Goal: Task Accomplishment & Management: Use online tool/utility

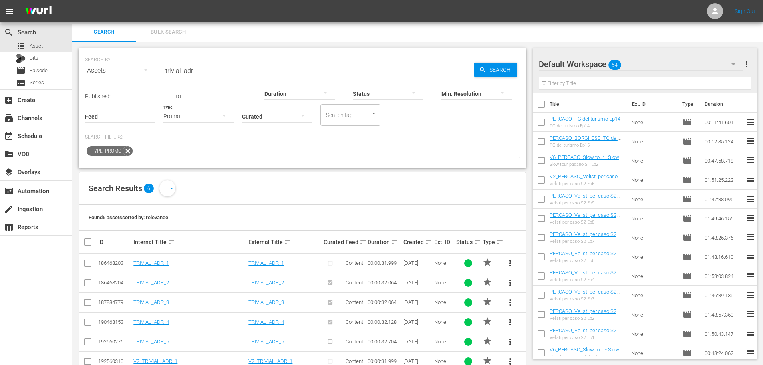
scroll to position [21, 0]
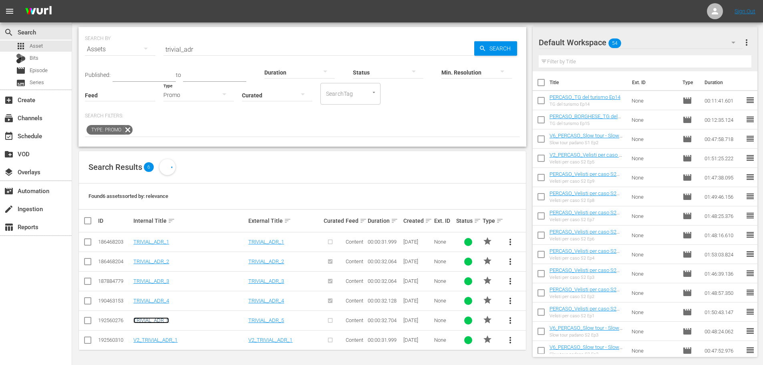
click at [153, 323] on link "TRIVIAL_ADR_5" at bounding box center [151, 320] width 36 height 6
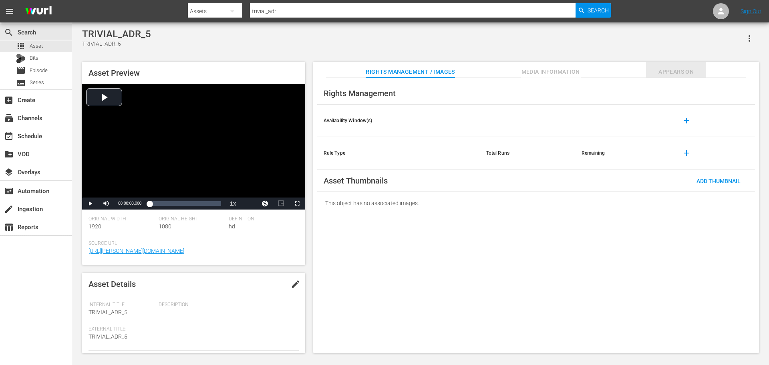
click at [706, 69] on span "Appears On" at bounding box center [676, 72] width 60 height 10
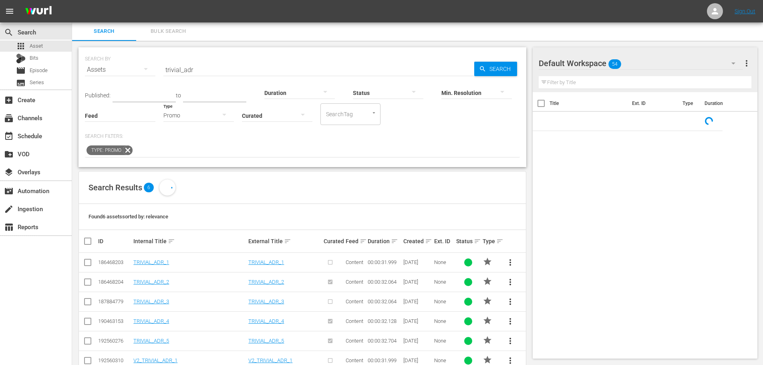
scroll to position [21, 0]
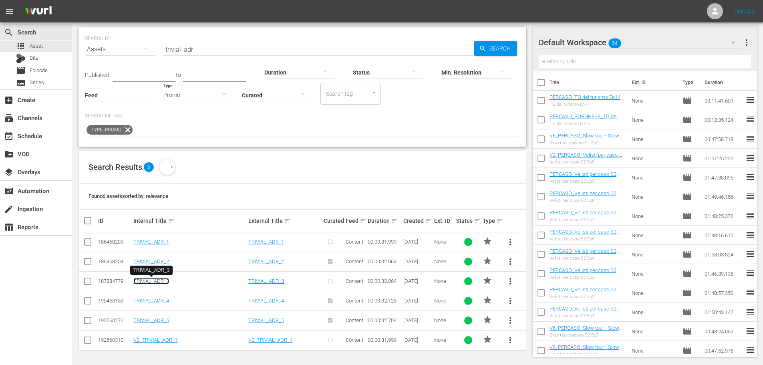
click at [164, 282] on link "TRIVIAL_ADR_3" at bounding box center [151, 281] width 36 height 6
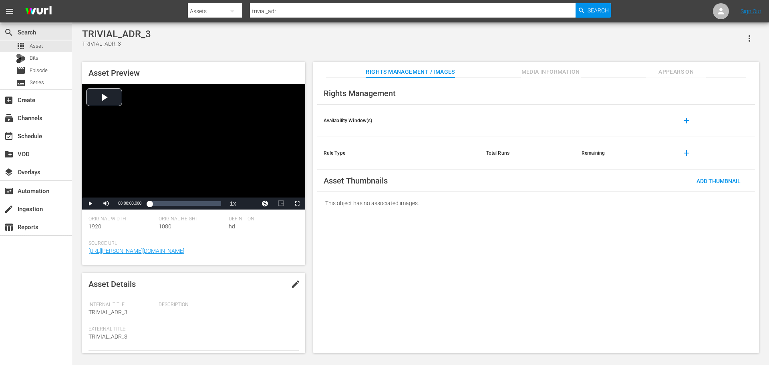
click at [675, 66] on button "Appears On" at bounding box center [676, 70] width 60 height 16
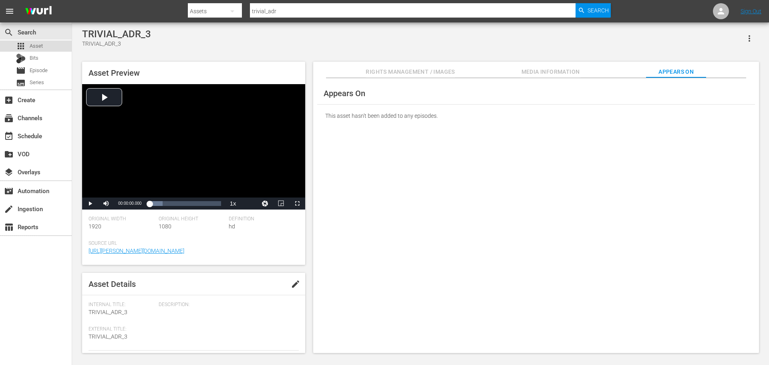
click at [29, 43] on div "apps Asset" at bounding box center [29, 45] width 27 height 11
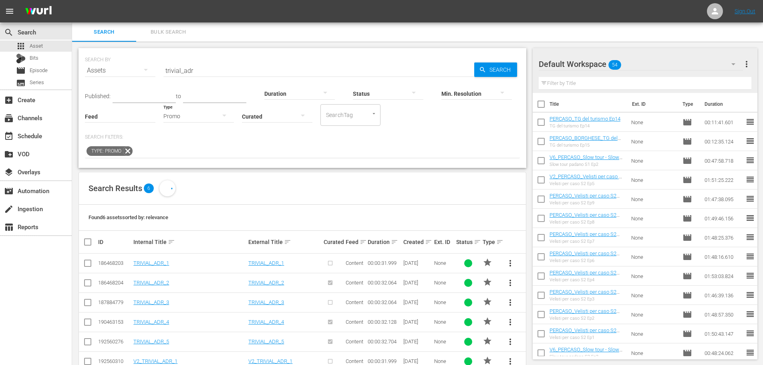
click at [205, 69] on input "trivial_adr" at bounding box center [318, 70] width 311 height 19
type input "trivial_shark"
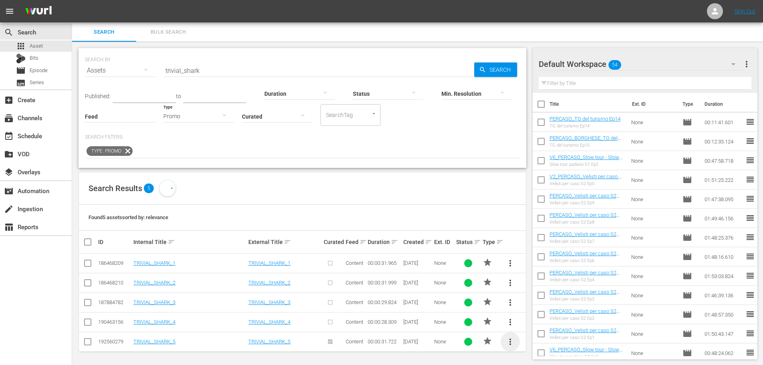
click at [512, 343] on span "more_vert" at bounding box center [510, 342] width 10 height 10
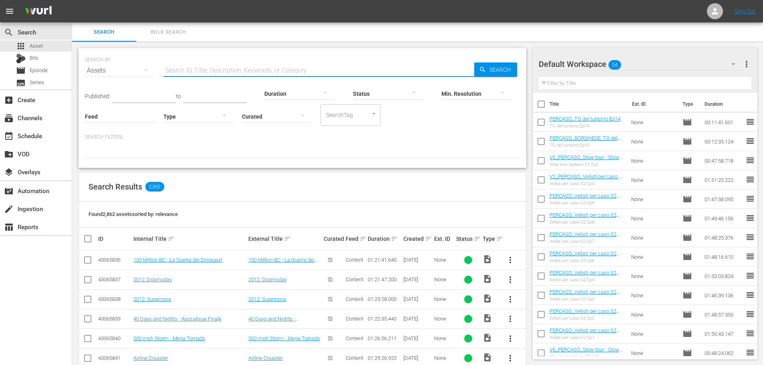
click at [194, 73] on input "text" at bounding box center [318, 70] width 311 height 19
click at [191, 72] on input "text" at bounding box center [318, 70] width 311 height 19
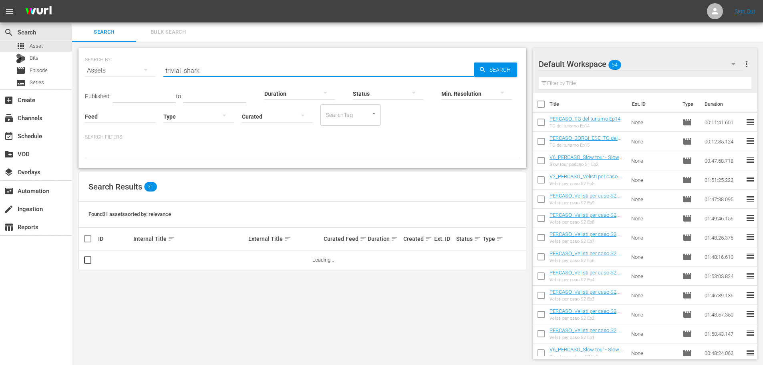
type input "trivial_shark"
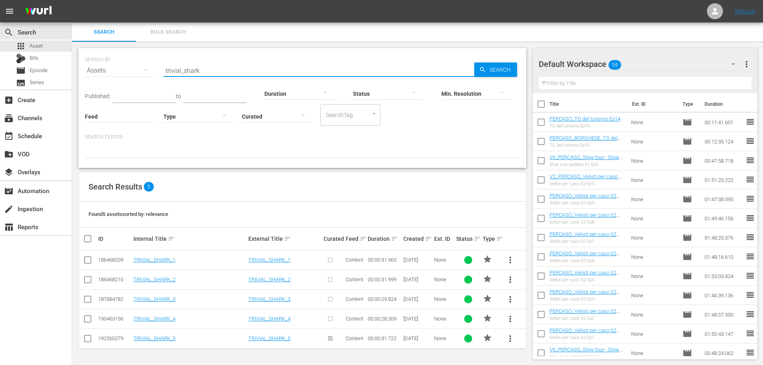
click at [508, 339] on span "more_vert" at bounding box center [510, 339] width 10 height 10
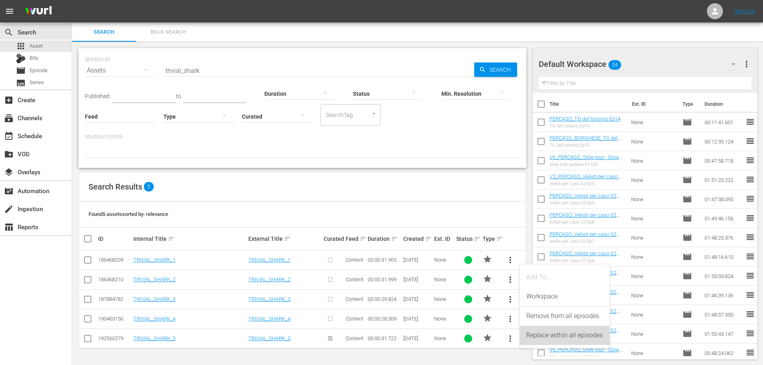
click at [540, 340] on div "Replace within all episodes" at bounding box center [564, 335] width 77 height 19
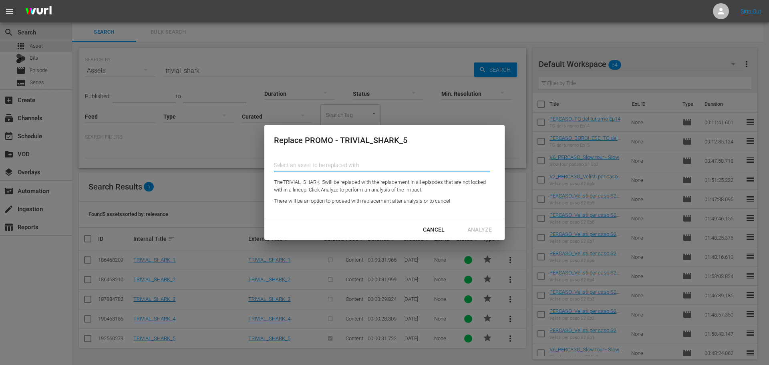
click at [342, 161] on input "text" at bounding box center [382, 164] width 216 height 19
click at [326, 165] on input "adr" at bounding box center [382, 164] width 216 height 19
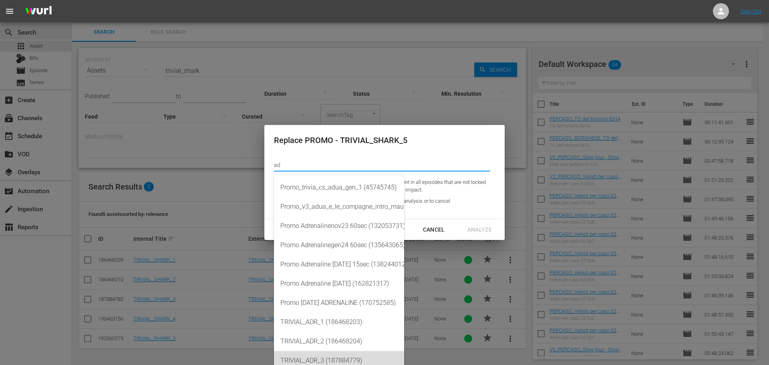
click at [335, 354] on div "TRIVIAL_ADR_3 (187884779)" at bounding box center [338, 360] width 117 height 19
type input "TRIVIAL_ADR_3 (187884779)"
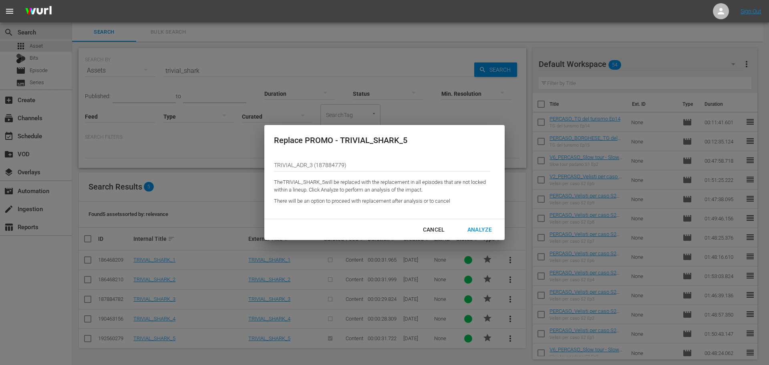
click at [469, 226] on div "Analyze" at bounding box center [479, 230] width 37 height 10
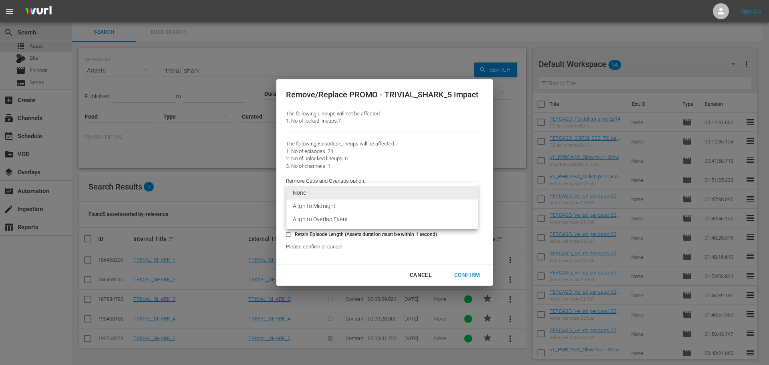
click at [395, 190] on body "menu Sign Out search Search apps Asset Bits movie Episode subtitles Series add_…" at bounding box center [384, 182] width 769 height 365
click at [336, 216] on li "Align to Overlap Event" at bounding box center [381, 219] width 191 height 13
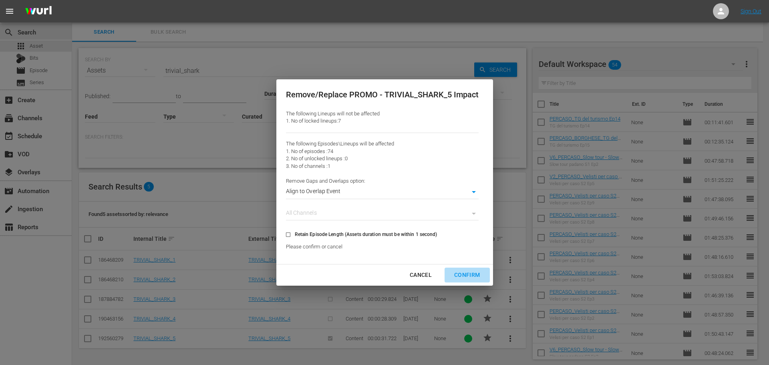
click at [466, 278] on div "Confirm" at bounding box center [467, 275] width 38 height 10
type input "0"
